Goal: Entertainment & Leisure: Consume media (video, audio)

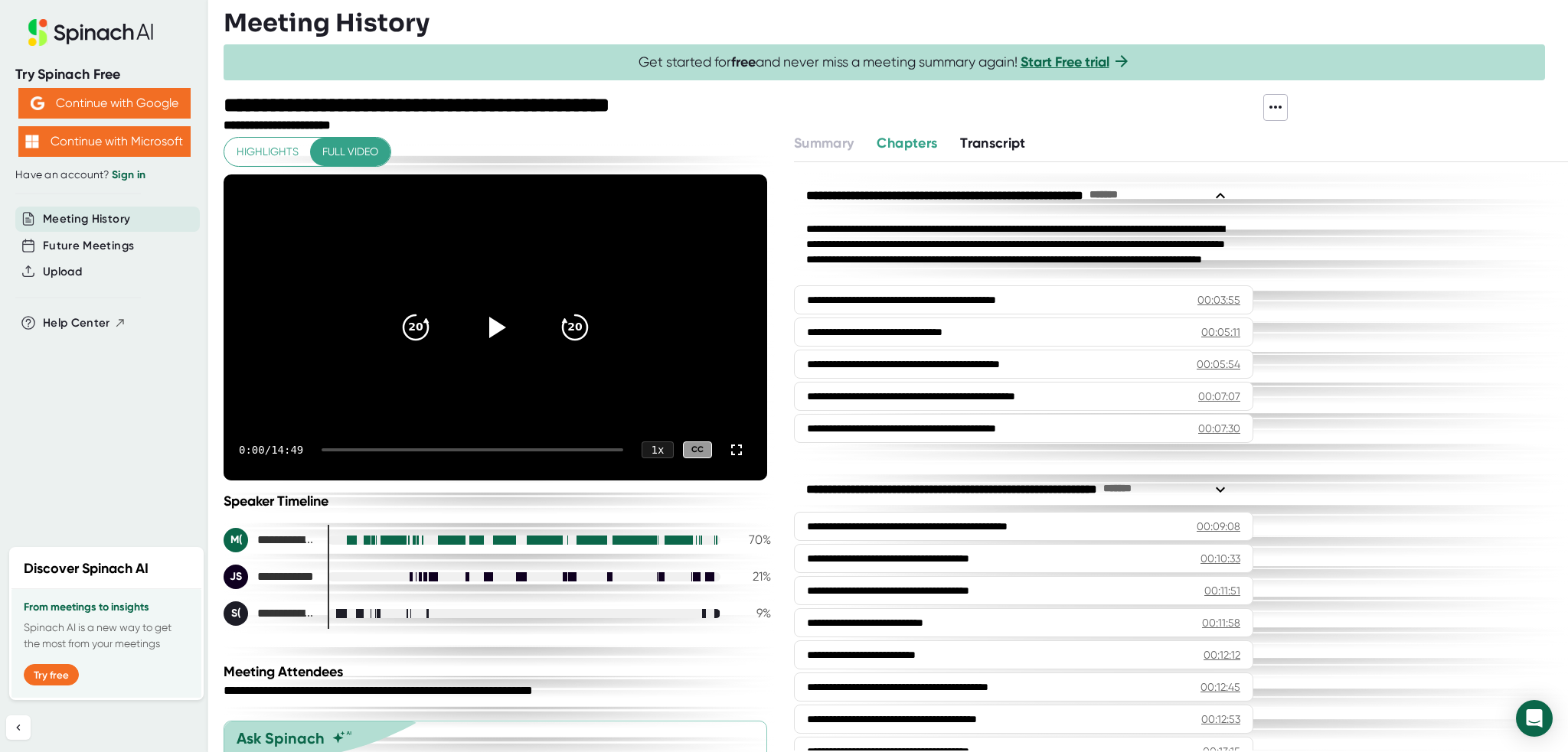
click at [1169, 25] on div "Meeting History" at bounding box center [895, 22] width 1344 height 30
click at [489, 330] on icon at bounding box center [497, 327] width 17 height 22
click at [402, 449] on div at bounding box center [473, 450] width 302 height 3
click at [466, 449] on div at bounding box center [473, 450] width 302 height 3
click at [482, 326] on icon at bounding box center [496, 327] width 38 height 38
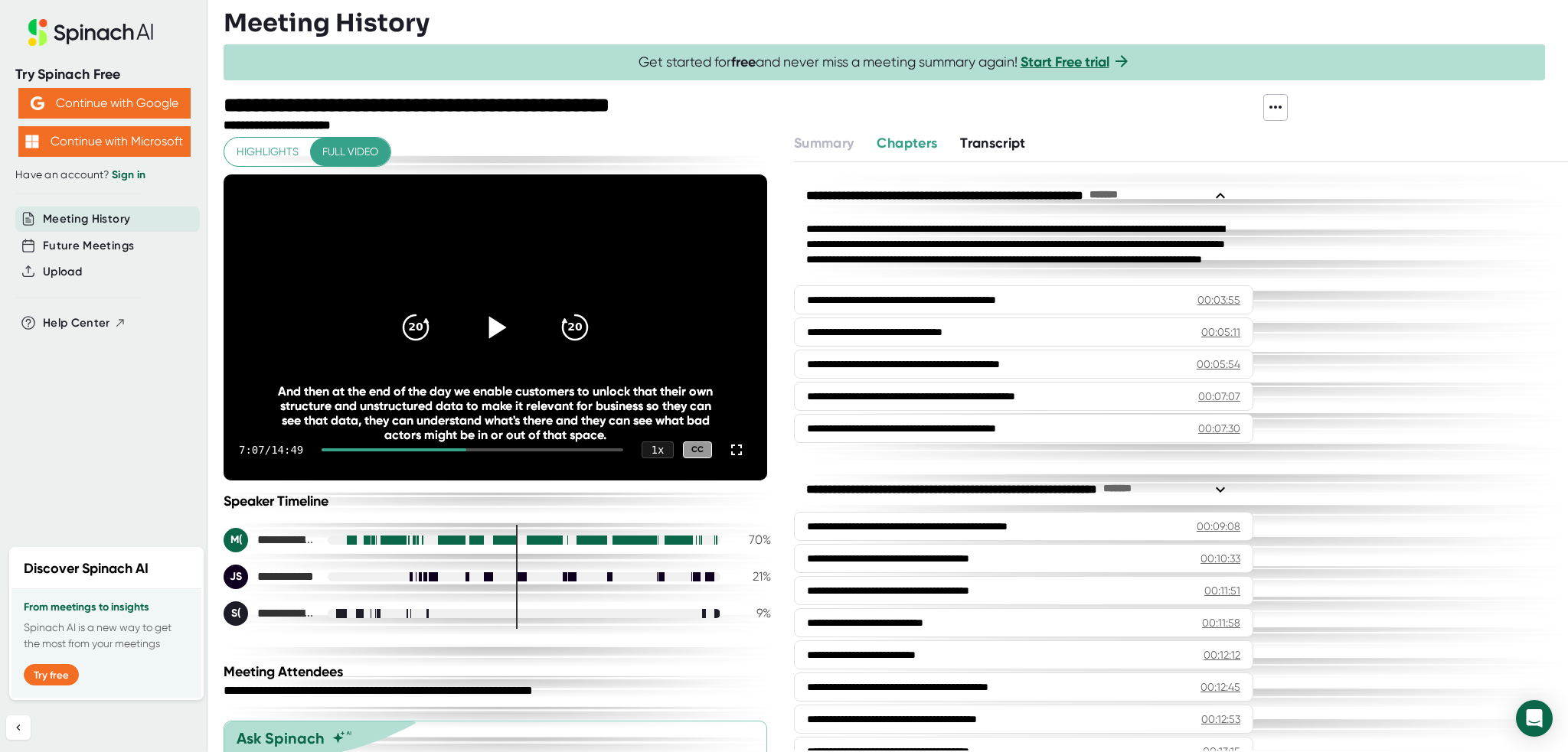
click at [493, 326] on icon at bounding box center [497, 327] width 17 height 22
drag, startPoint x: 355, startPoint y: 449, endPoint x: 319, endPoint y: 449, distance: 36.0
click at [319, 449] on div "7:07 / 14:49 1 x CC" at bounding box center [495, 450] width 543 height 61
click at [334, 449] on div at bounding box center [394, 450] width 144 height 3
click at [328, 451] on div "7:07 / 14:49 1 x CC" at bounding box center [495, 450] width 543 height 61
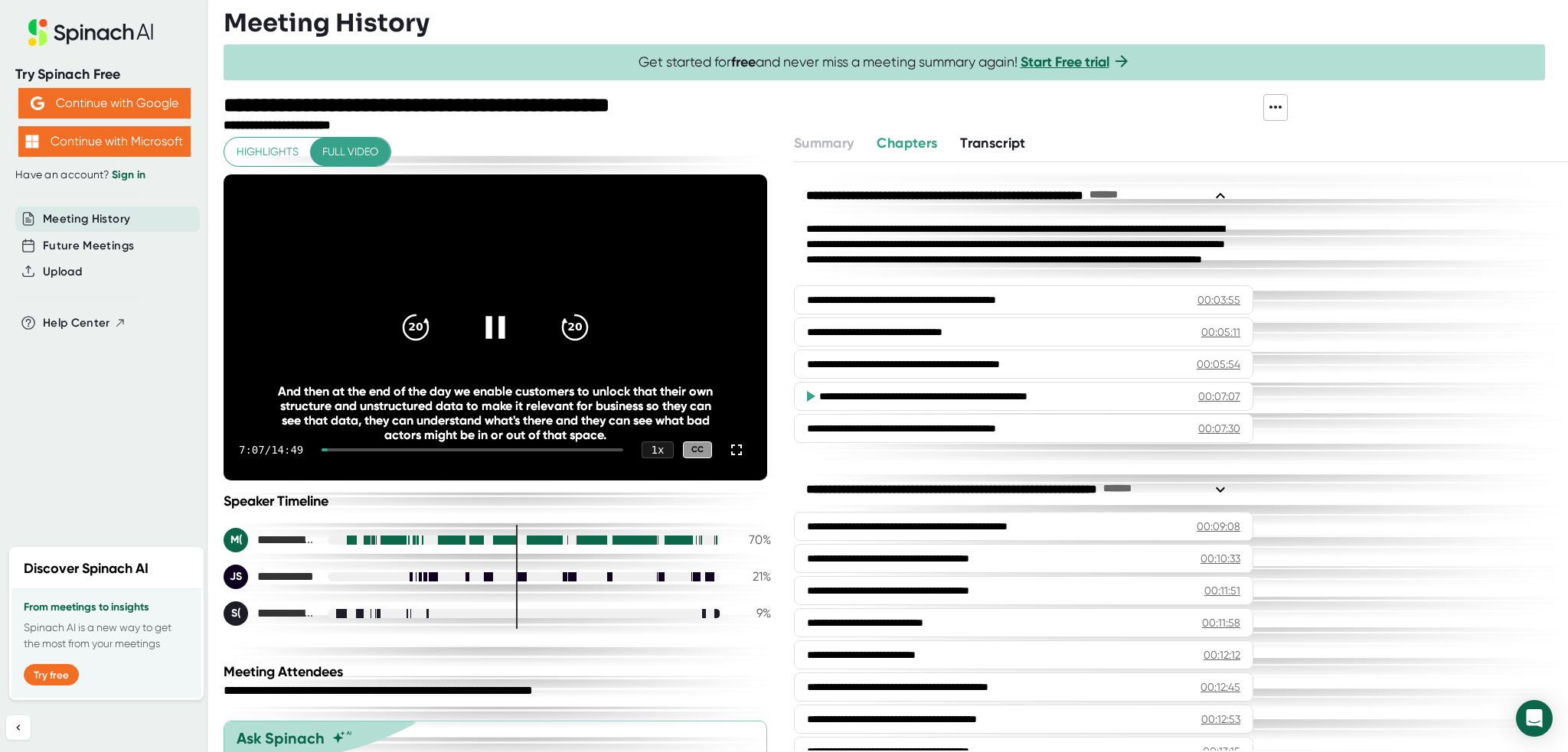
click at [331, 446] on div "7:07 / 14:49 1 x CC" at bounding box center [495, 450] width 543 height 61
click at [327, 449] on div at bounding box center [325, 450] width 6 height 3
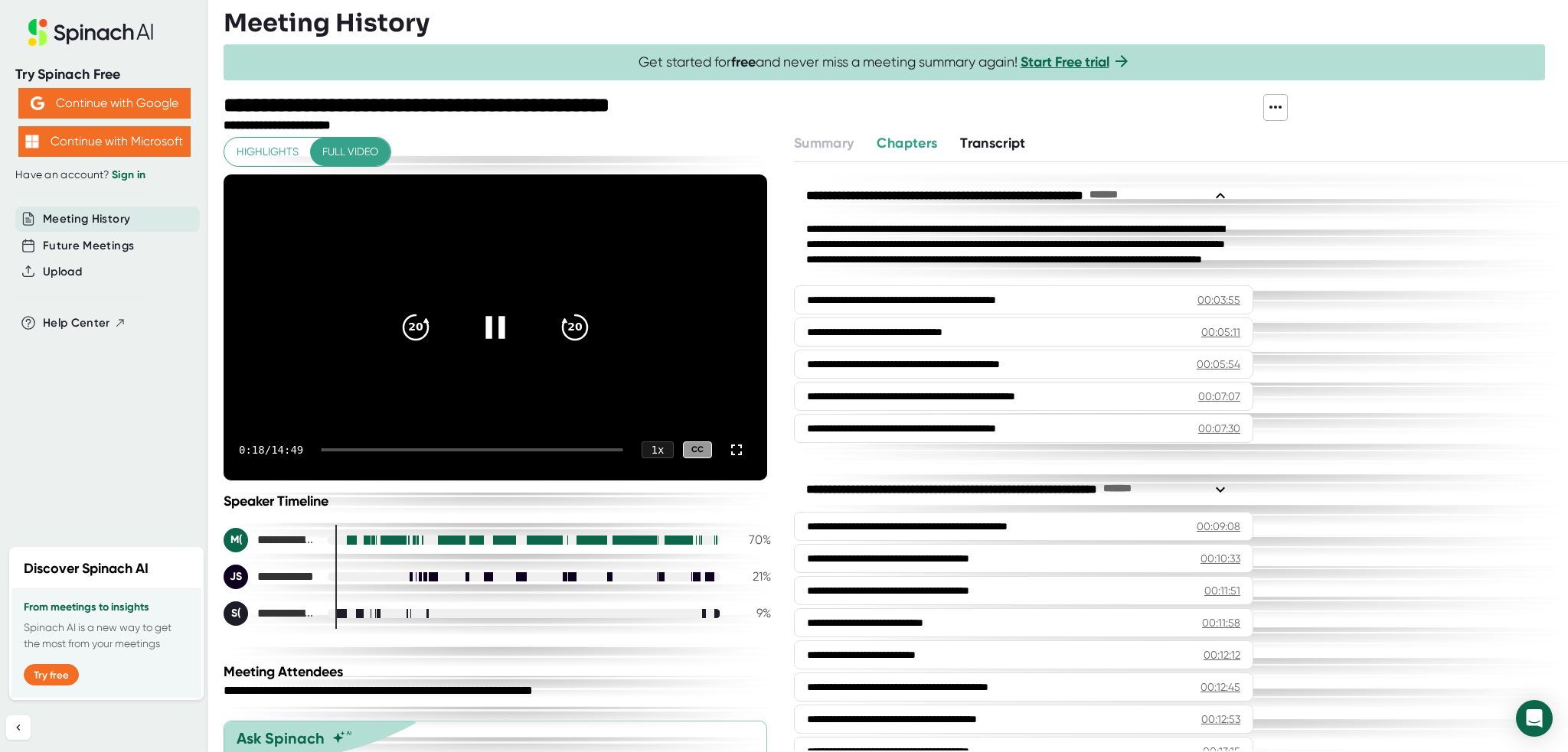
click at [328, 449] on div at bounding box center [473, 450] width 302 height 3
drag, startPoint x: 328, startPoint y: 449, endPoint x: 313, endPoint y: 446, distance: 15.3
click at [313, 446] on div "0:01 / 14:49 1 x CC" at bounding box center [495, 450] width 543 height 61
click at [421, 333] on icon "20" at bounding box center [416, 327] width 38 height 38
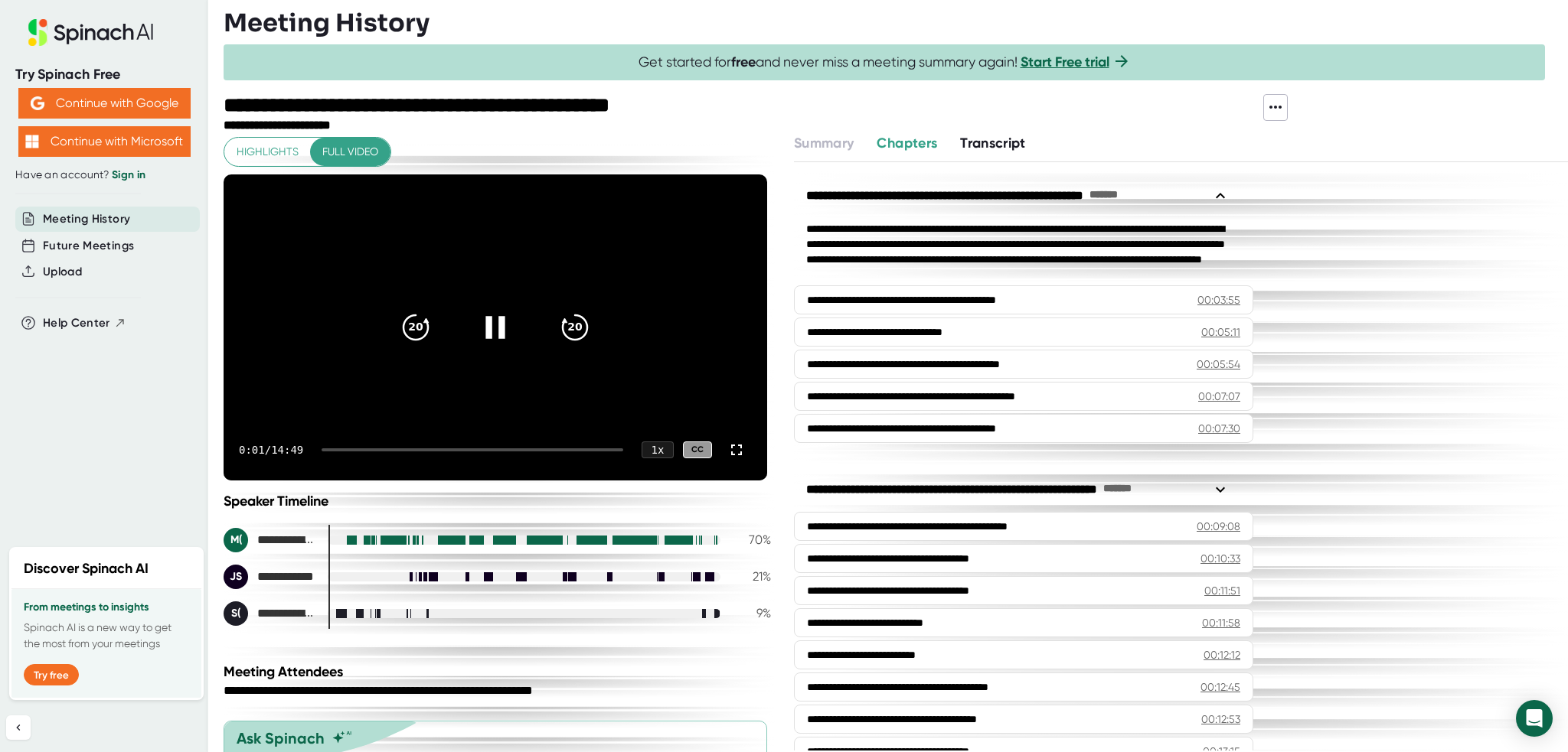
click at [493, 327] on icon at bounding box center [496, 327] width 38 height 38
click at [496, 322] on icon at bounding box center [496, 327] width 38 height 38
click at [1419, 533] on div "**********" at bounding box center [1180, 455] width 773 height 588
